Goal: Information Seeking & Learning: Understand process/instructions

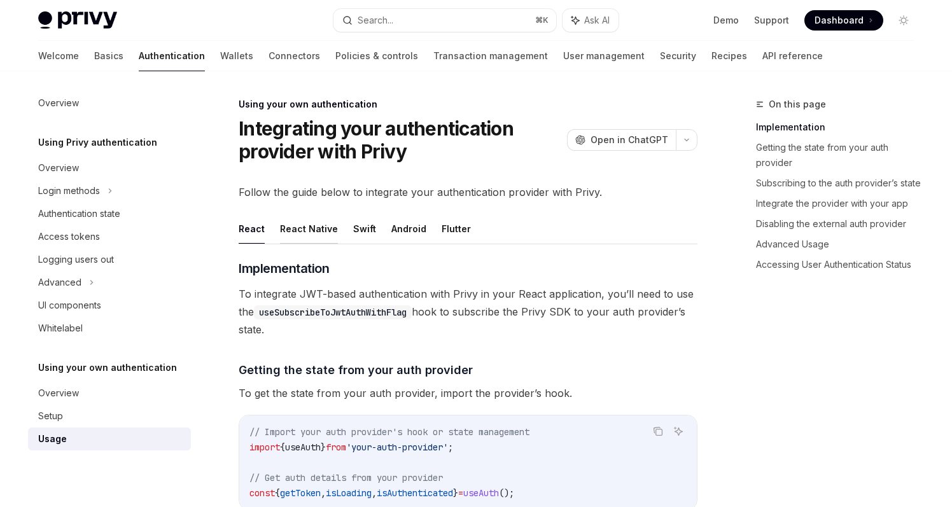
click at [302, 227] on button "React Native" at bounding box center [309, 229] width 58 height 30
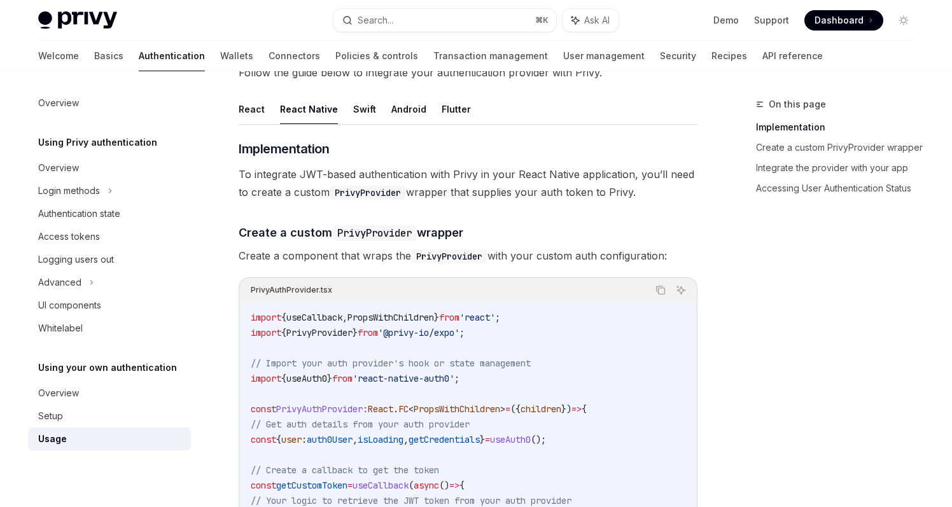
scroll to position [114, 0]
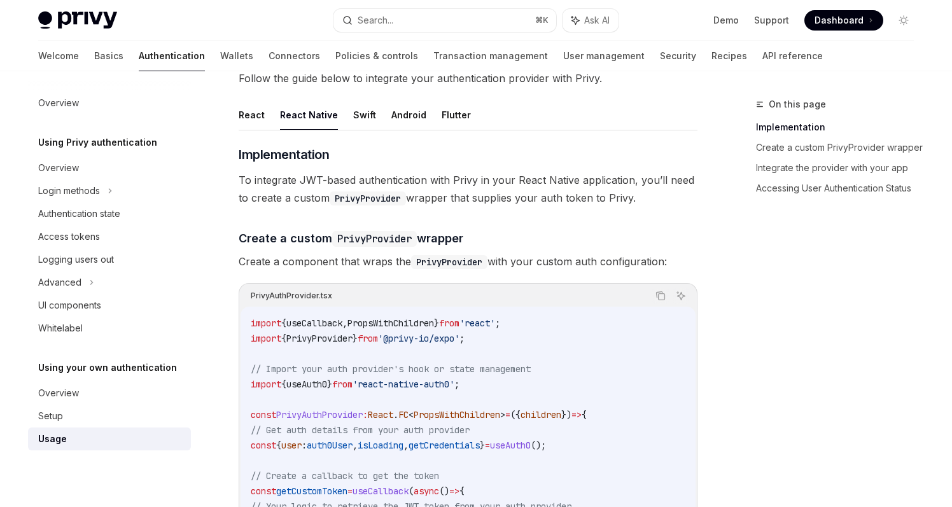
click at [265, 113] on ul "React React Native Swift Android Flutter" at bounding box center [468, 115] width 459 height 31
click at [258, 115] on button "React" at bounding box center [252, 115] width 26 height 30
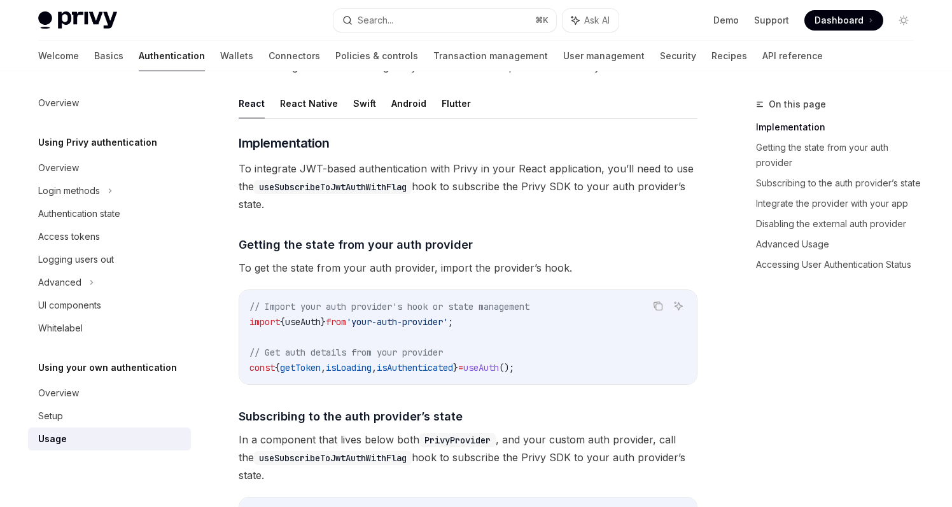
scroll to position [122, 0]
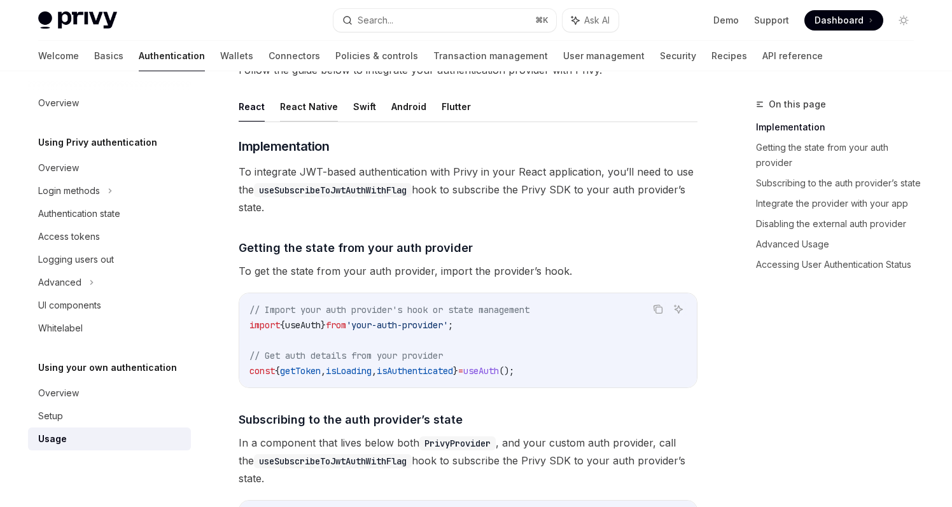
click at [313, 108] on button "React Native" at bounding box center [309, 107] width 58 height 30
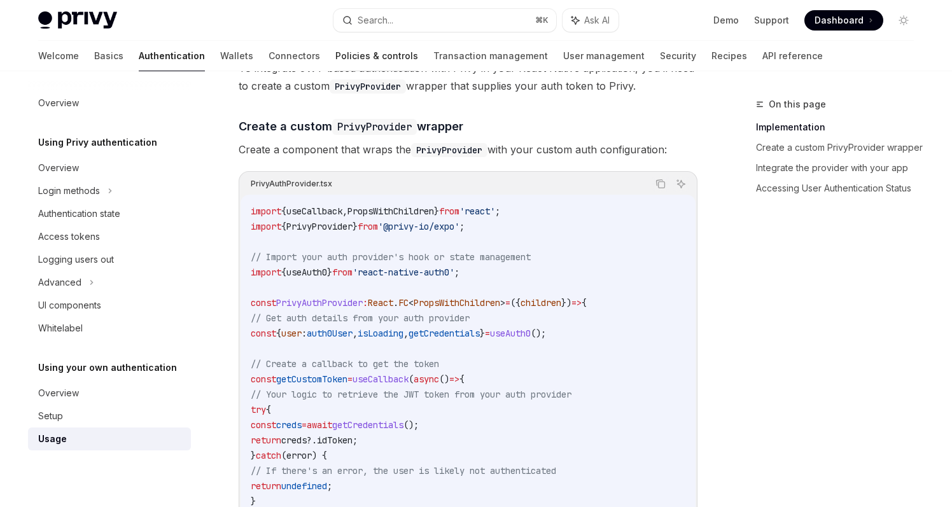
scroll to position [33, 0]
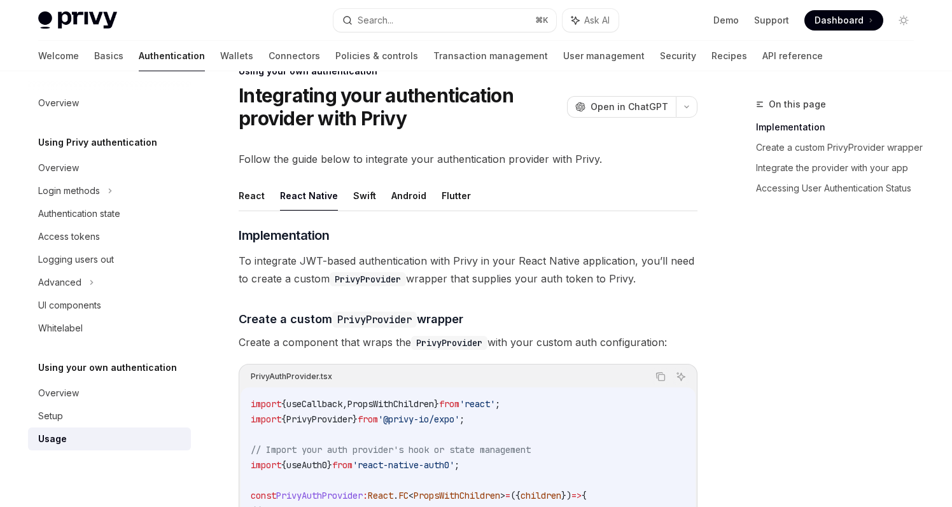
click at [313, 197] on button "React Native" at bounding box center [309, 196] width 58 height 30
type textarea "*"
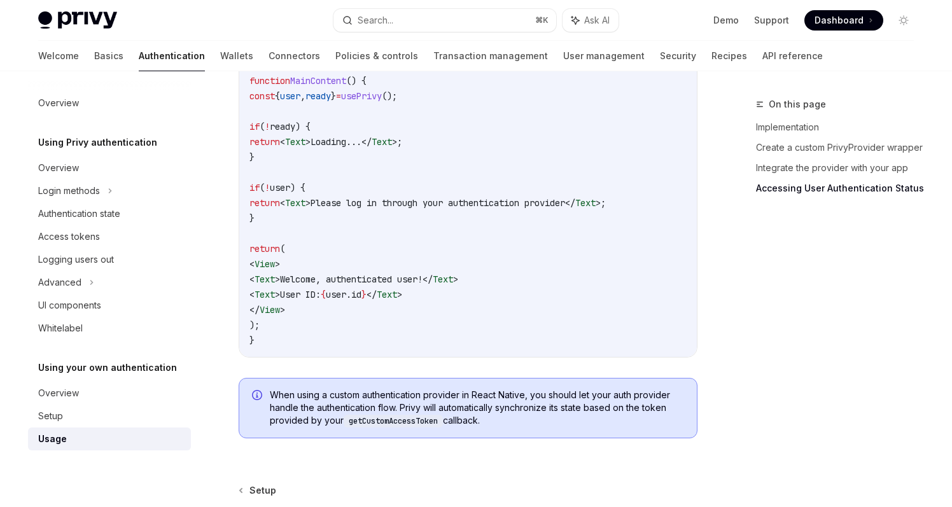
scroll to position [1551, 0]
